Goal: Task Accomplishment & Management: Use online tool/utility

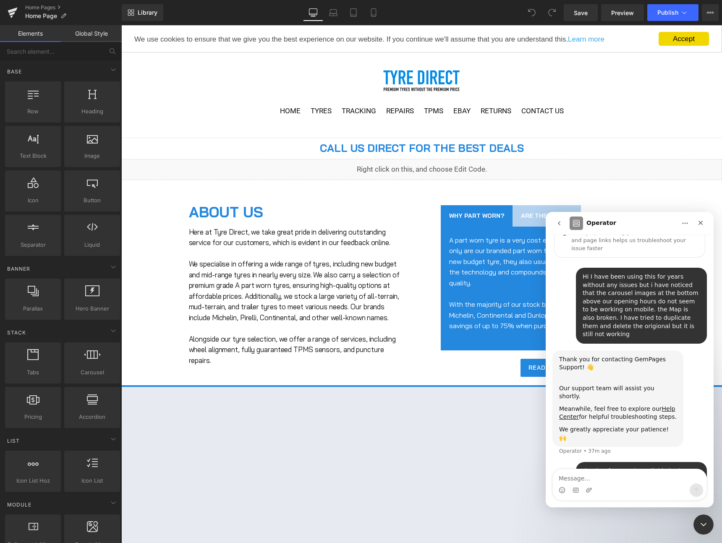
scroll to position [56, 0]
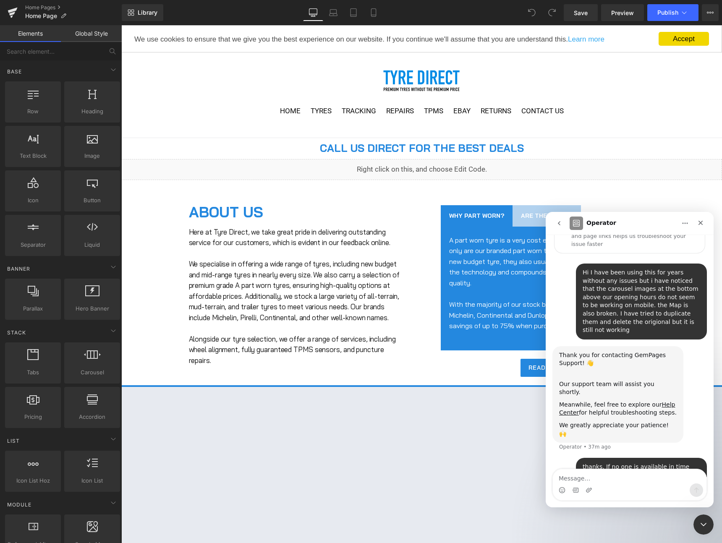
click at [0, 0] on div at bounding box center [0, 0] width 0 height 0
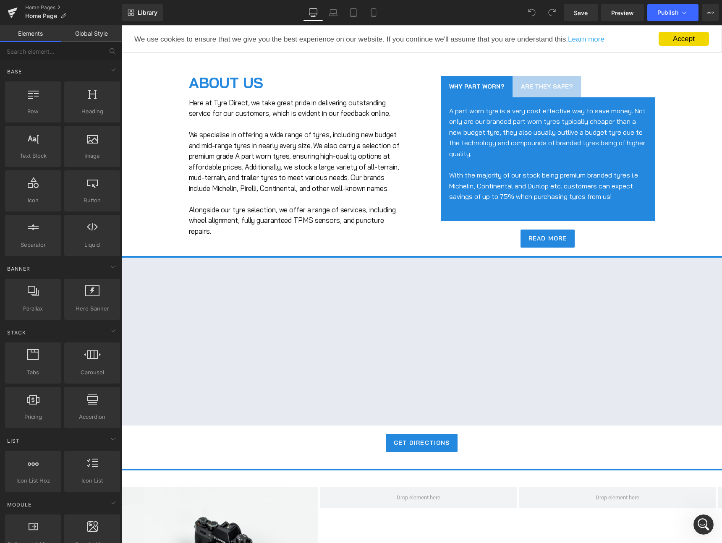
scroll to position [394, 0]
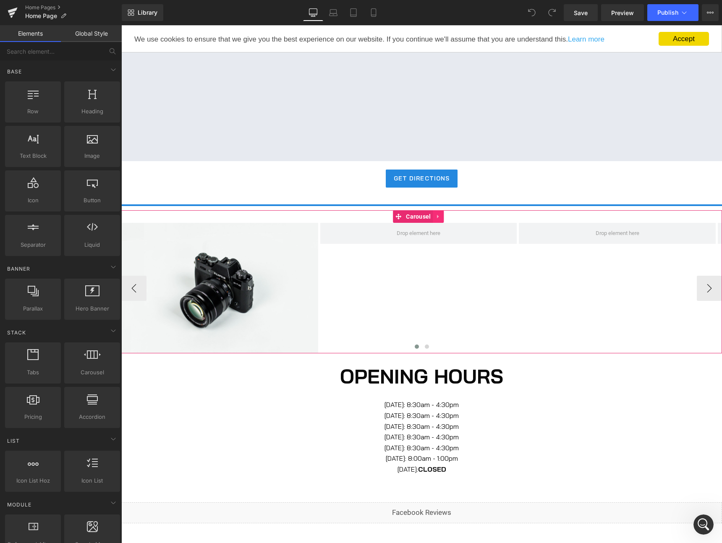
click at [440, 220] on icon at bounding box center [439, 217] width 6 height 6
click at [444, 220] on icon at bounding box center [444, 217] width 6 height 6
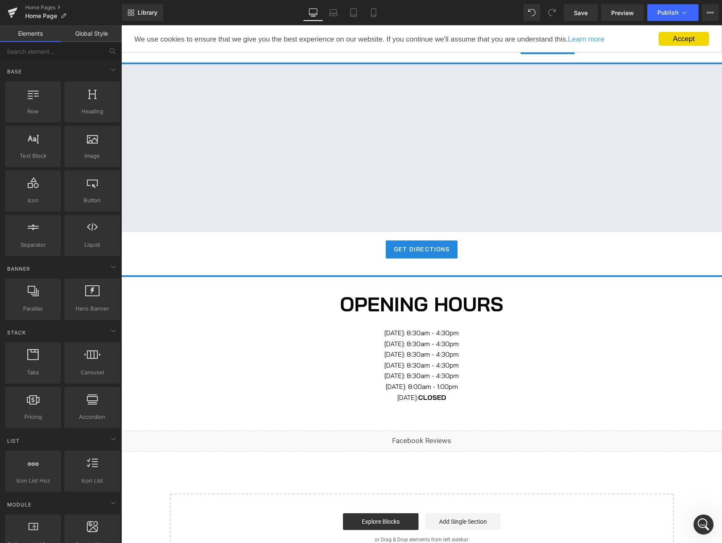
scroll to position [59, 0]
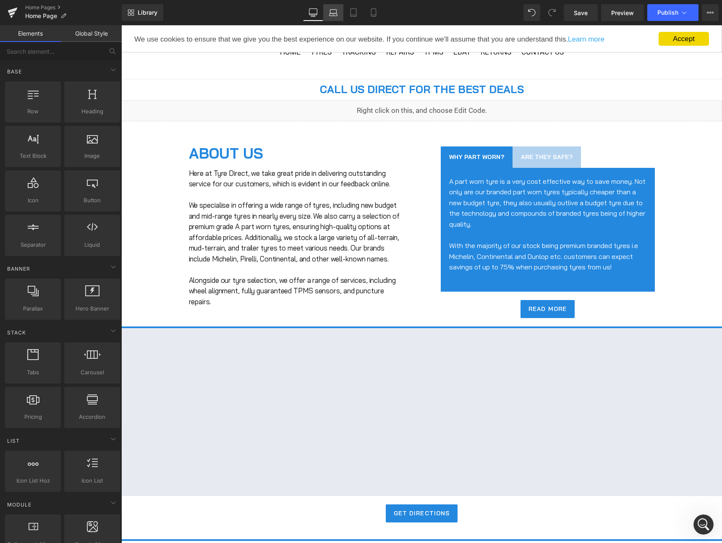
click at [331, 16] on icon at bounding box center [333, 12] width 8 height 8
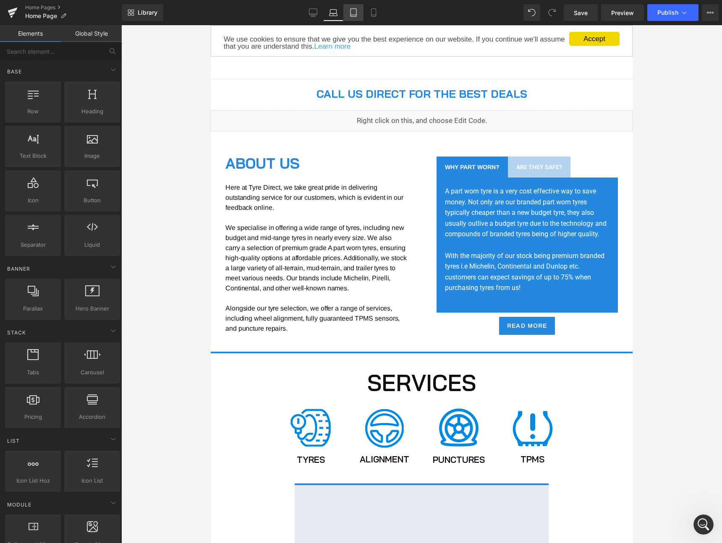
click at [356, 17] on link "Tablet" at bounding box center [353, 12] width 20 height 17
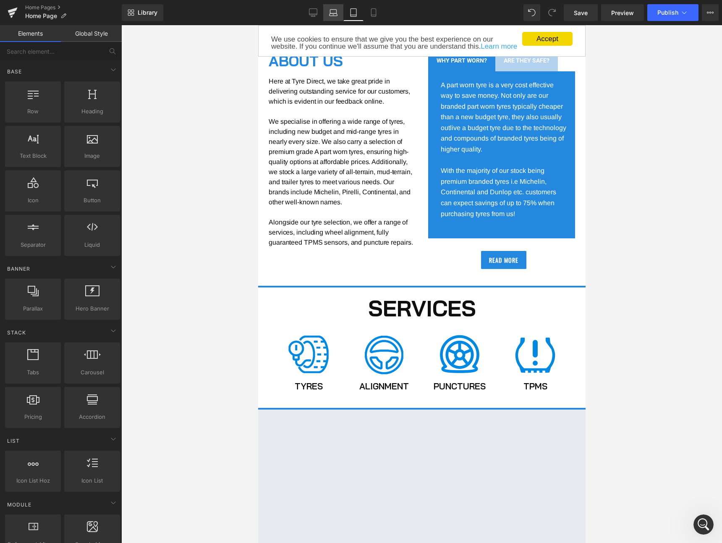
drag, startPoint x: 341, startPoint y: 19, endPoint x: 150, endPoint y: 154, distance: 234.1
click at [341, 19] on link "Laptop" at bounding box center [333, 12] width 20 height 17
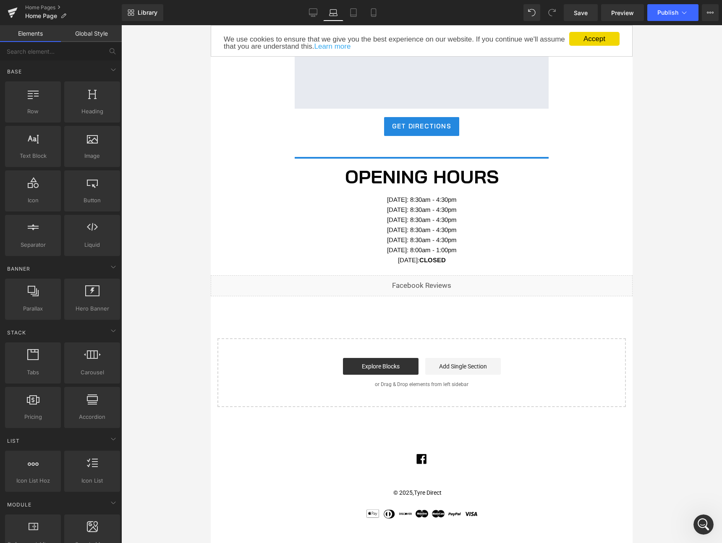
scroll to position [298, 0]
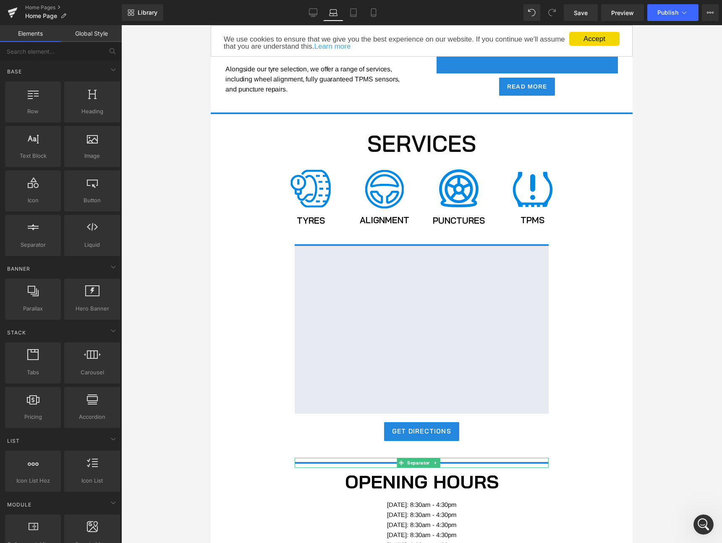
click at [495, 468] on hr at bounding box center [422, 465] width 254 height 6
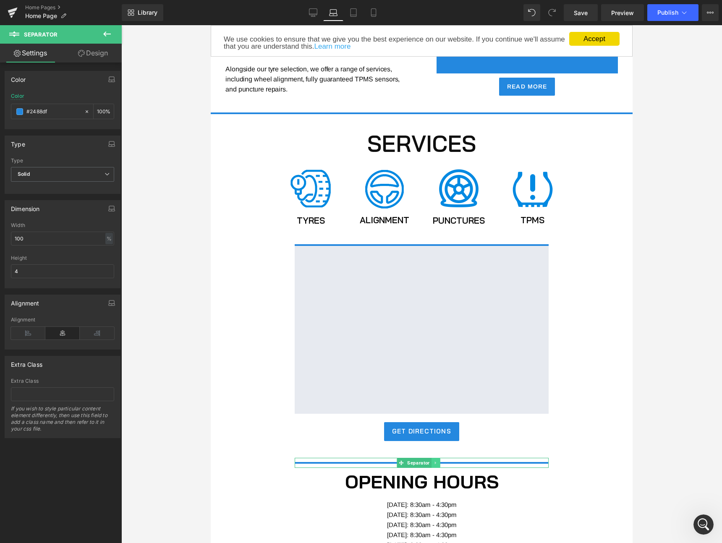
click at [432, 468] on link at bounding box center [436, 463] width 9 height 10
click at [86, 55] on link "Design" at bounding box center [93, 53] width 61 height 19
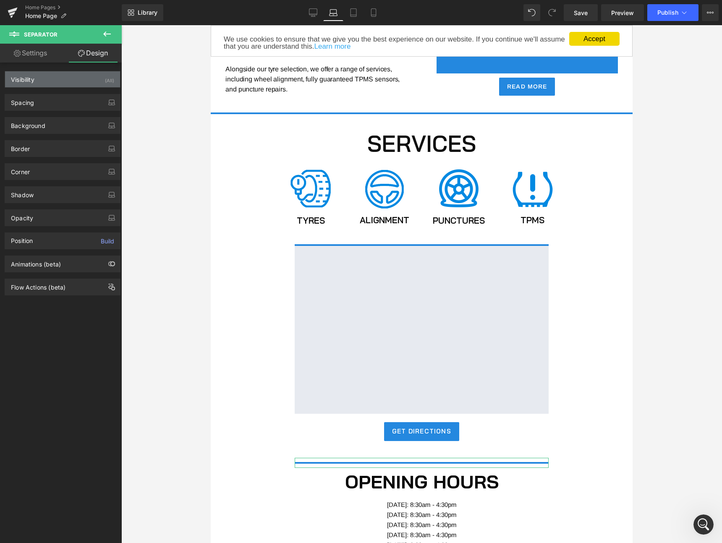
click at [52, 79] on div "Visibility (All)" at bounding box center [62, 79] width 115 height 16
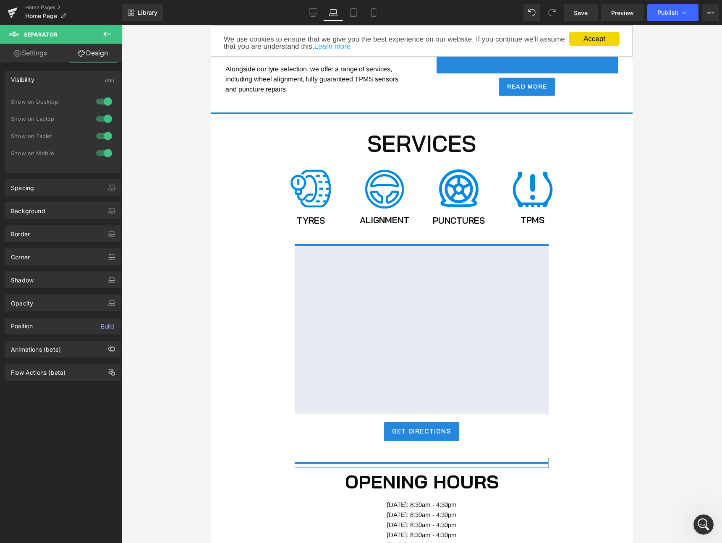
click at [104, 118] on div at bounding box center [104, 118] width 20 height 13
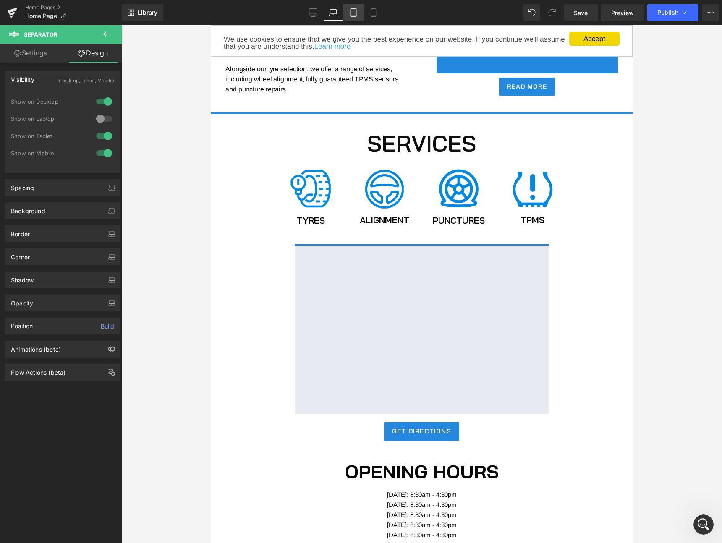
drag, startPoint x: 352, startPoint y: 16, endPoint x: 108, endPoint y: 52, distance: 246.7
click at [352, 16] on icon at bounding box center [353, 12] width 8 height 8
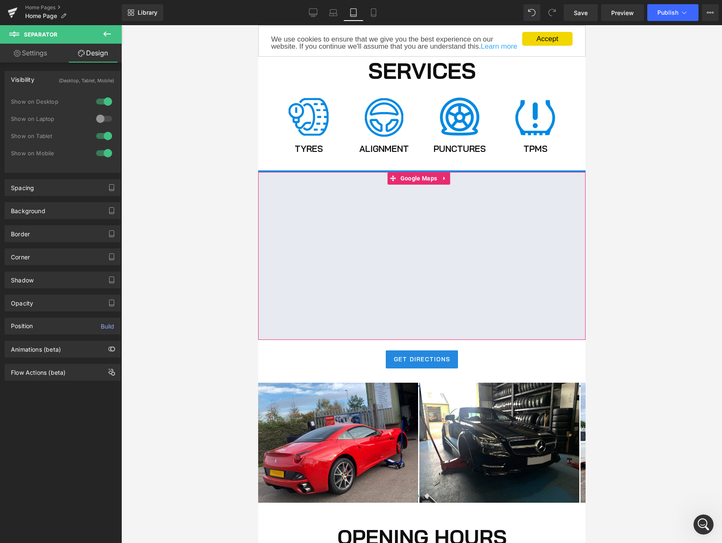
scroll to position [331, 0]
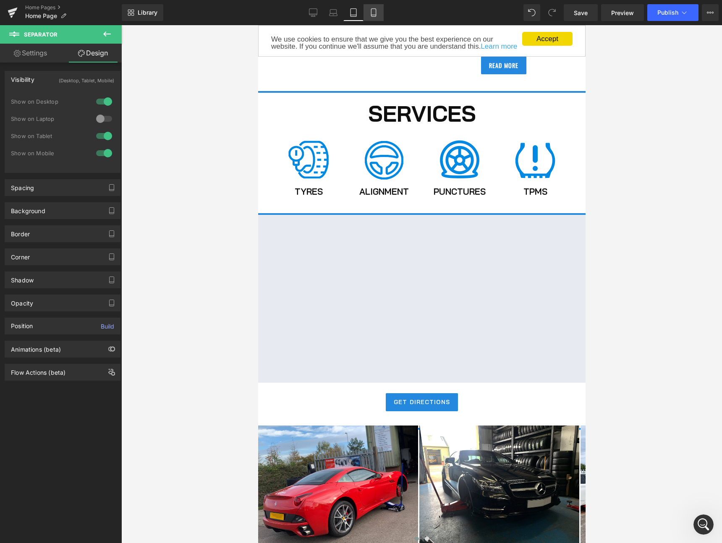
click at [372, 16] on icon at bounding box center [373, 13] width 5 height 8
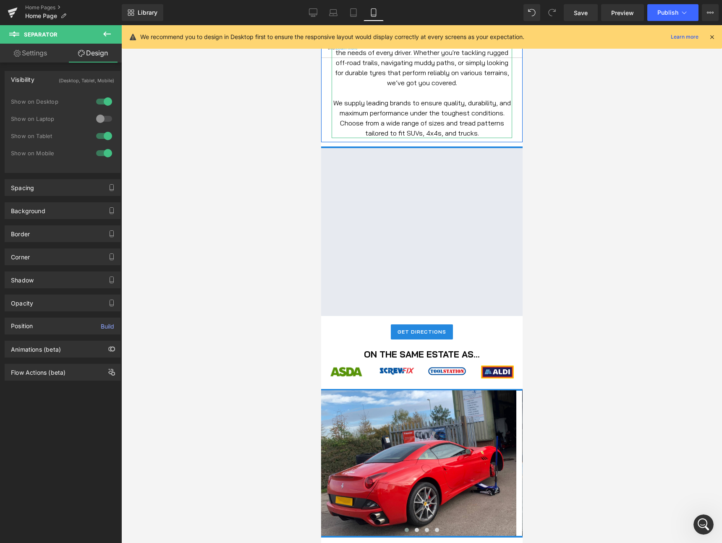
scroll to position [558, 0]
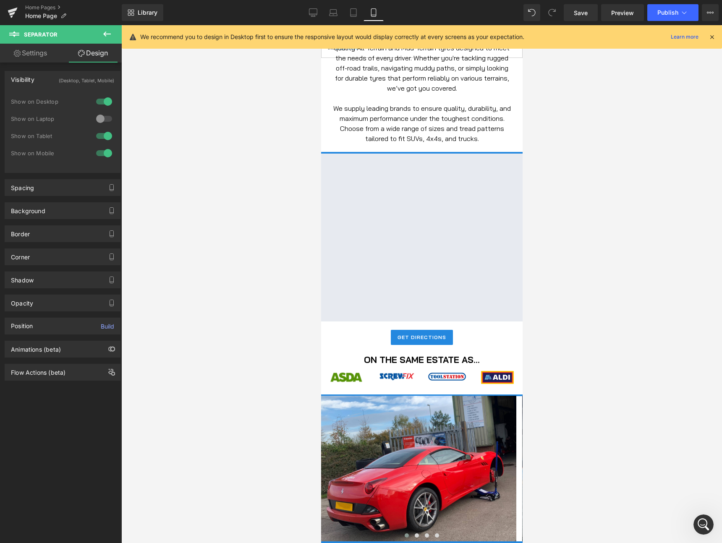
click at [713, 38] on icon at bounding box center [712, 37] width 8 height 8
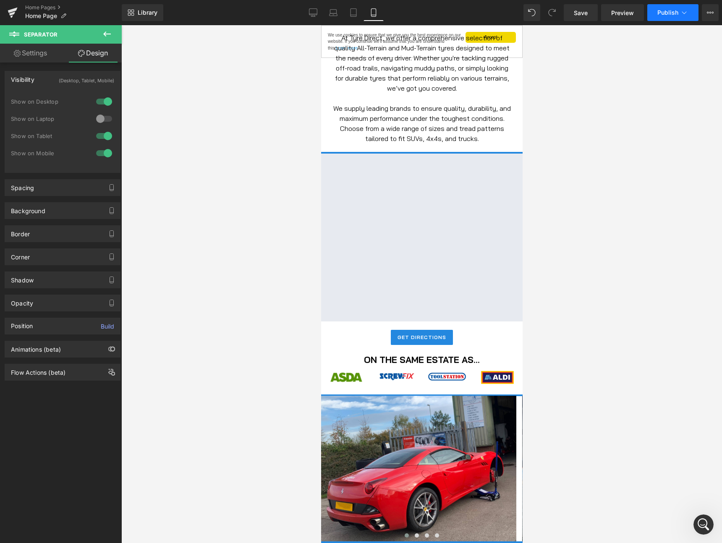
click at [676, 19] on button "Publish" at bounding box center [672, 12] width 51 height 17
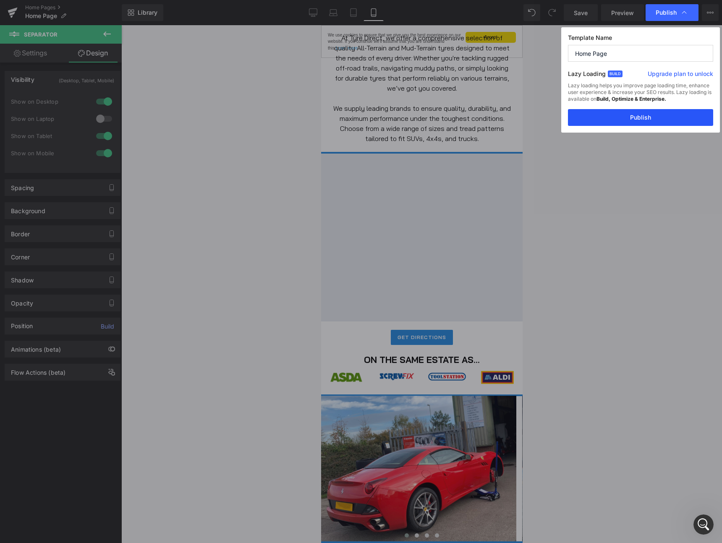
click at [631, 118] on button "Publish" at bounding box center [640, 117] width 145 height 17
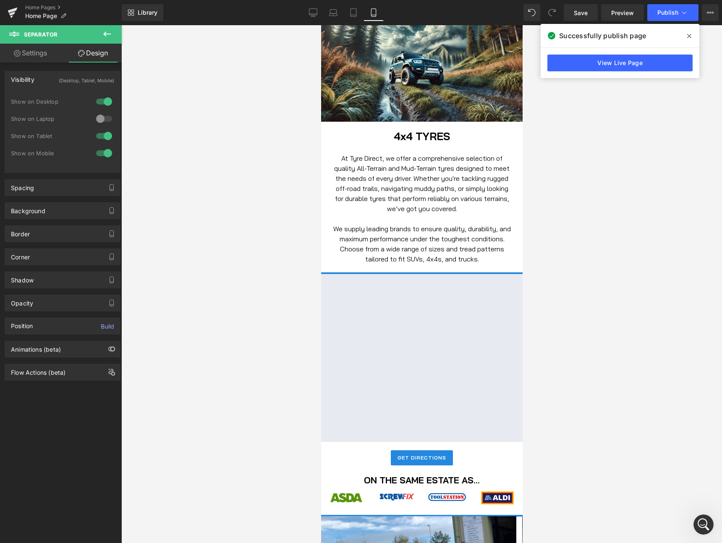
scroll to position [420, 0]
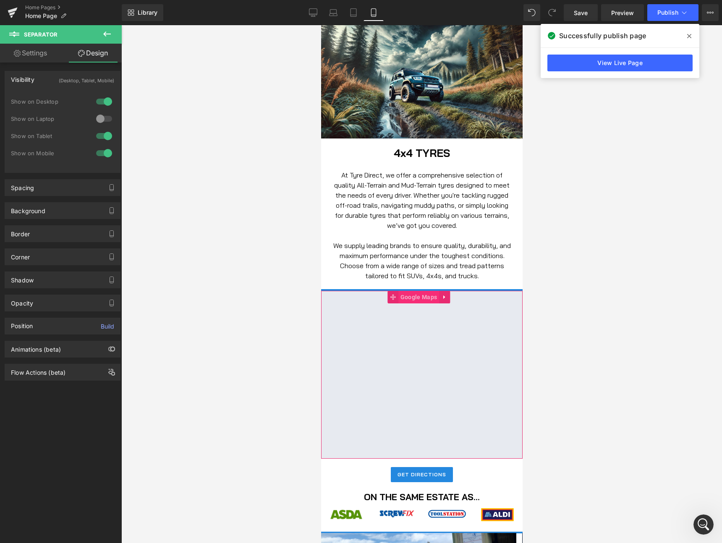
click at [420, 296] on span "Google Maps" at bounding box center [418, 297] width 41 height 13
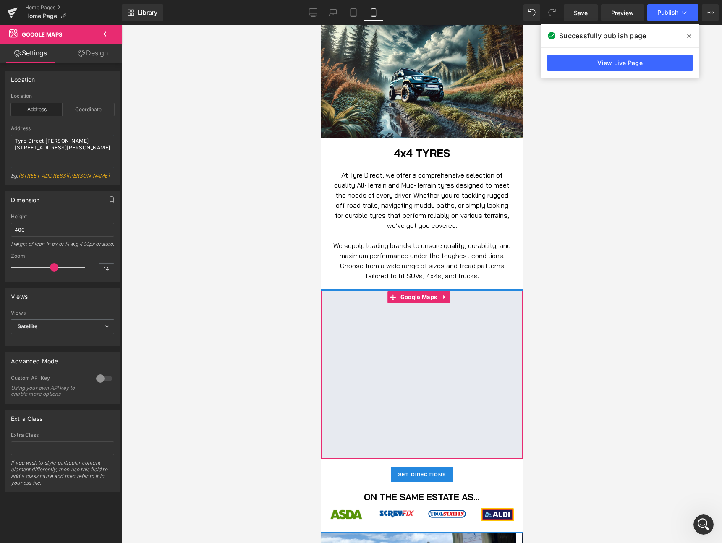
click at [102, 385] on div at bounding box center [104, 378] width 20 height 13
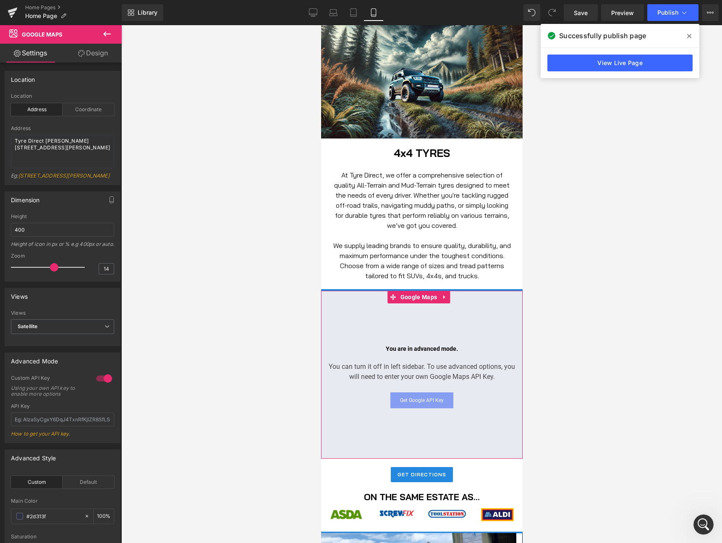
click at [430, 398] on link "Get Google API Key" at bounding box center [421, 401] width 63 height 16
